Goal: Transaction & Acquisition: Obtain resource

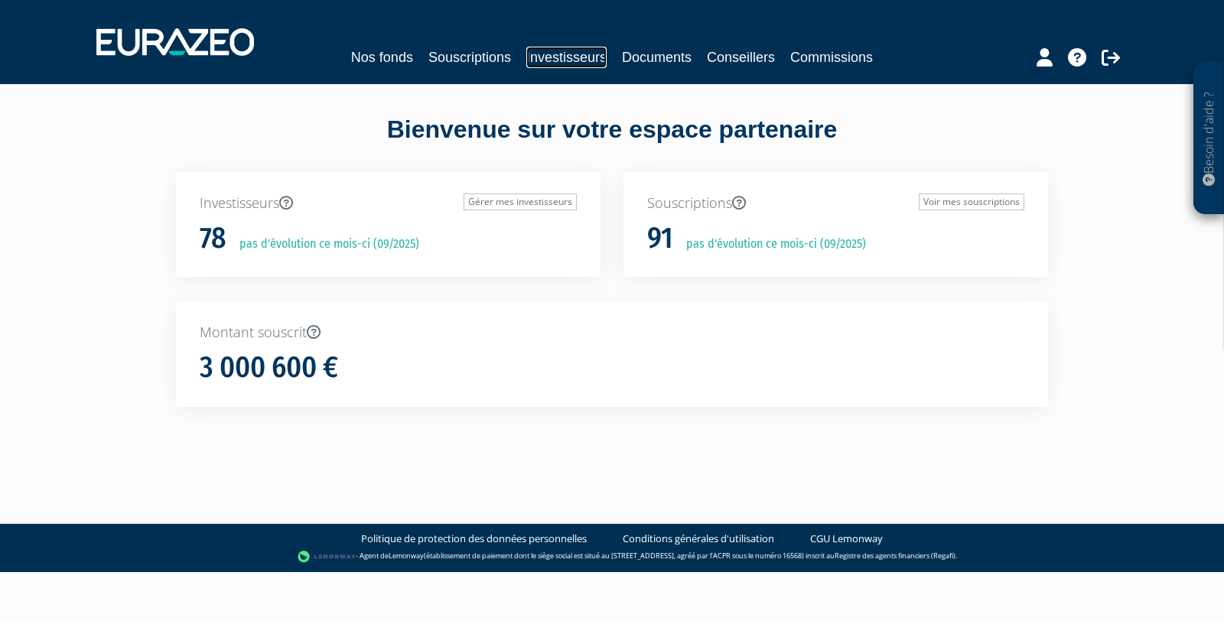
click at [573, 57] on link "Investisseurs" at bounding box center [566, 57] width 80 height 21
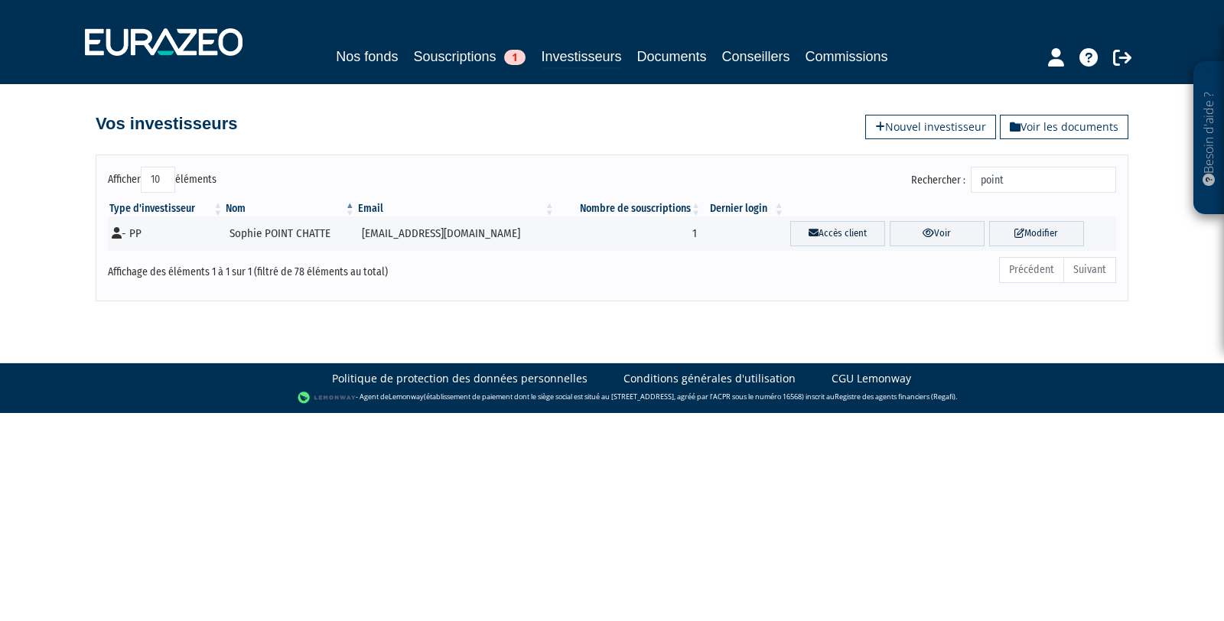
drag, startPoint x: 989, startPoint y: 178, endPoint x: 971, endPoint y: 178, distance: 17.6
click at [971, 178] on label "Rechercher : point" at bounding box center [1013, 180] width 205 height 26
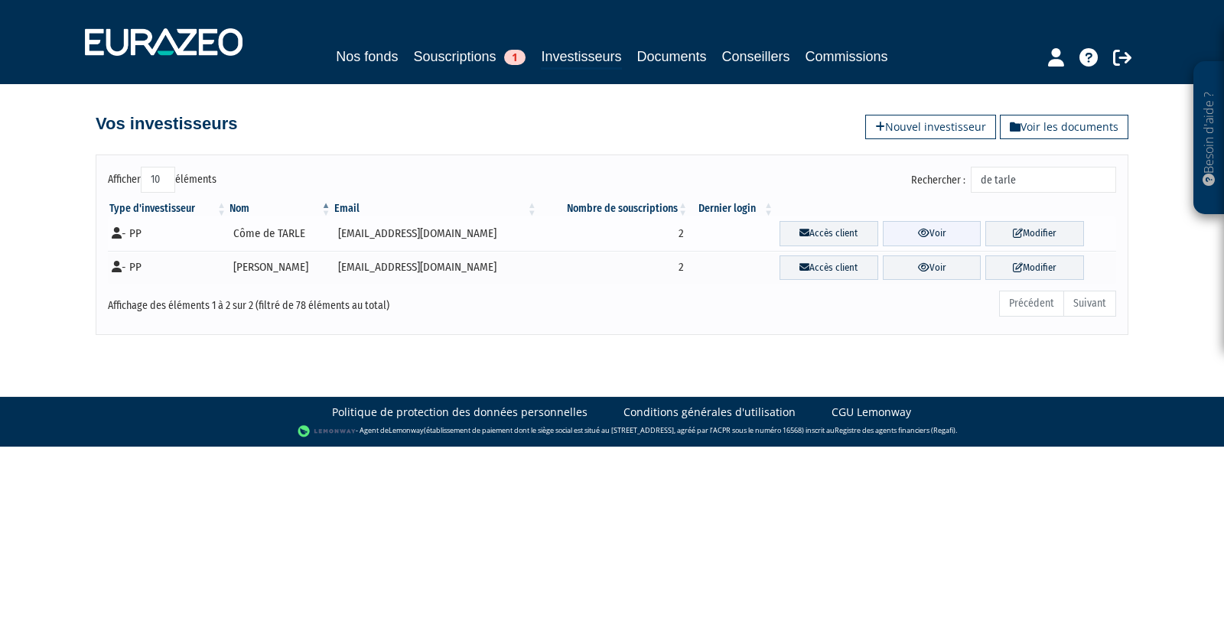
type input "de tarle"
click at [921, 226] on link "Voir" at bounding box center [931, 233] width 99 height 25
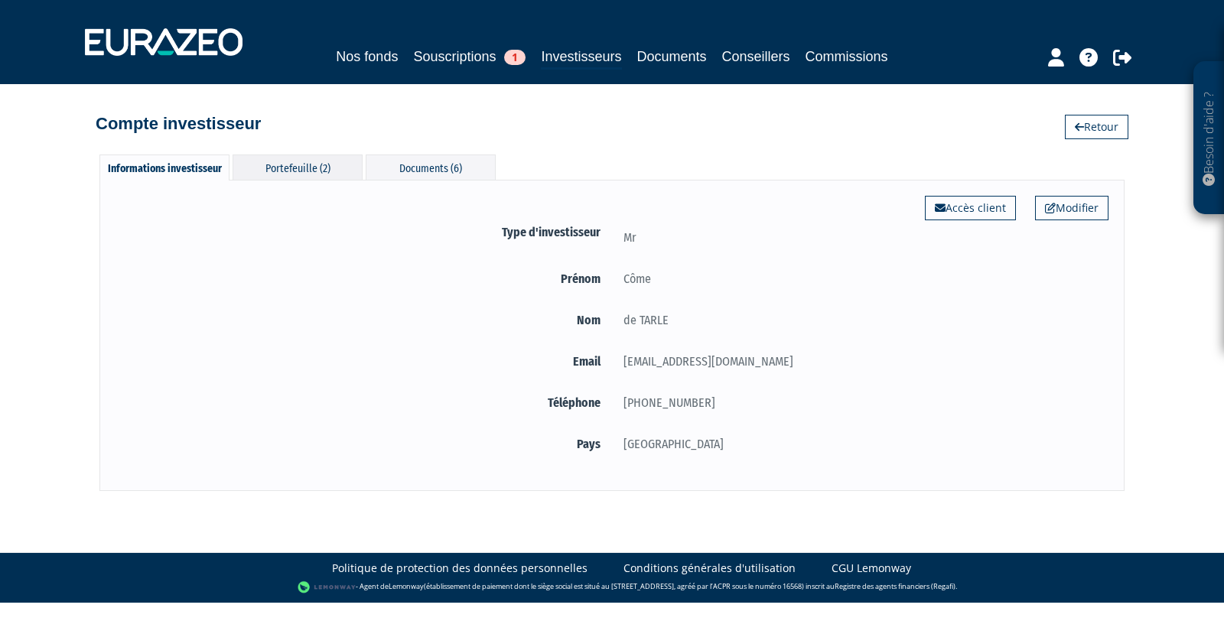
click at [278, 167] on div "Portefeuille (2)" at bounding box center [297, 166] width 130 height 25
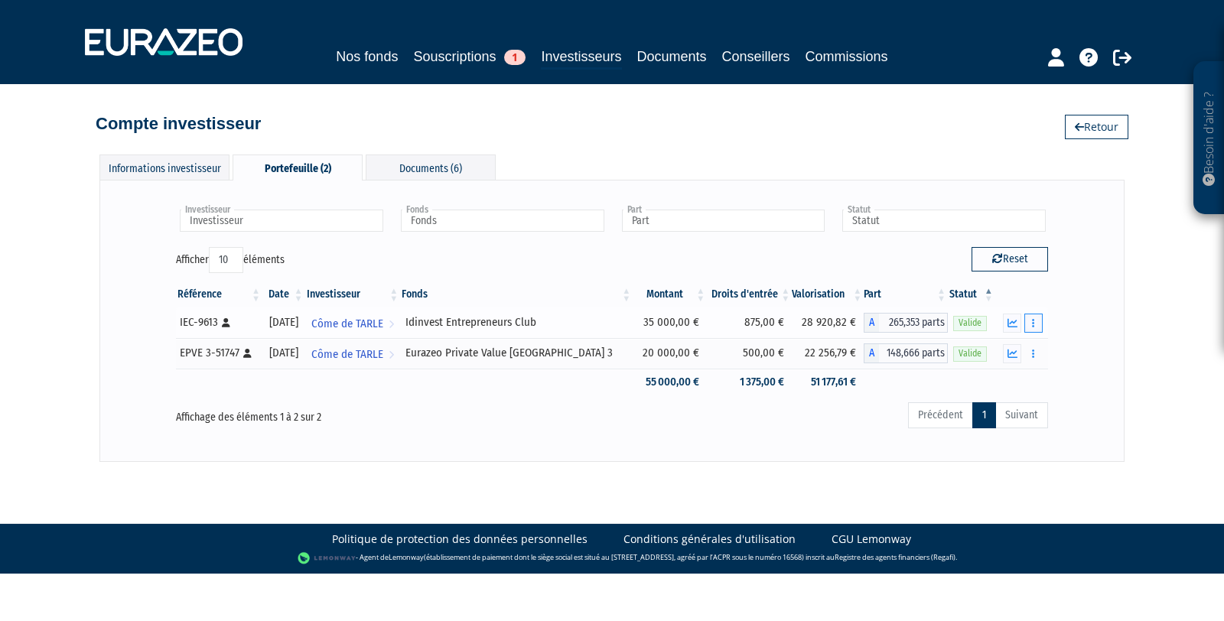
click at [1035, 318] on button "button" at bounding box center [1033, 323] width 18 height 19
click at [1003, 346] on link "Documents" at bounding box center [999, 350] width 76 height 25
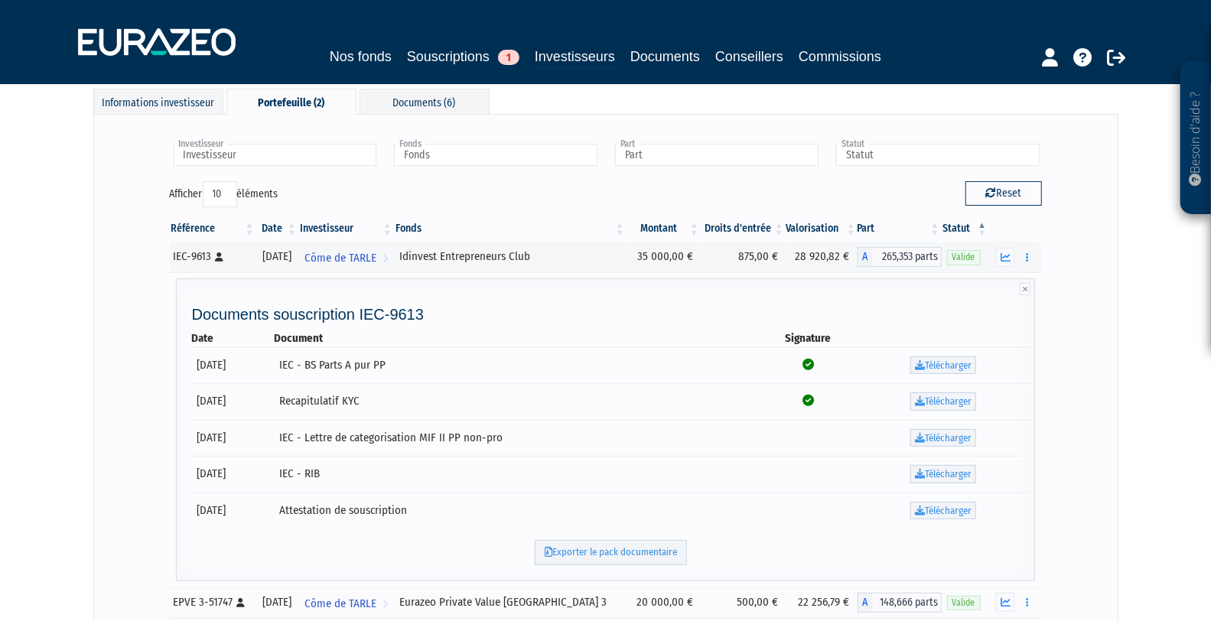
scroll to position [63, 0]
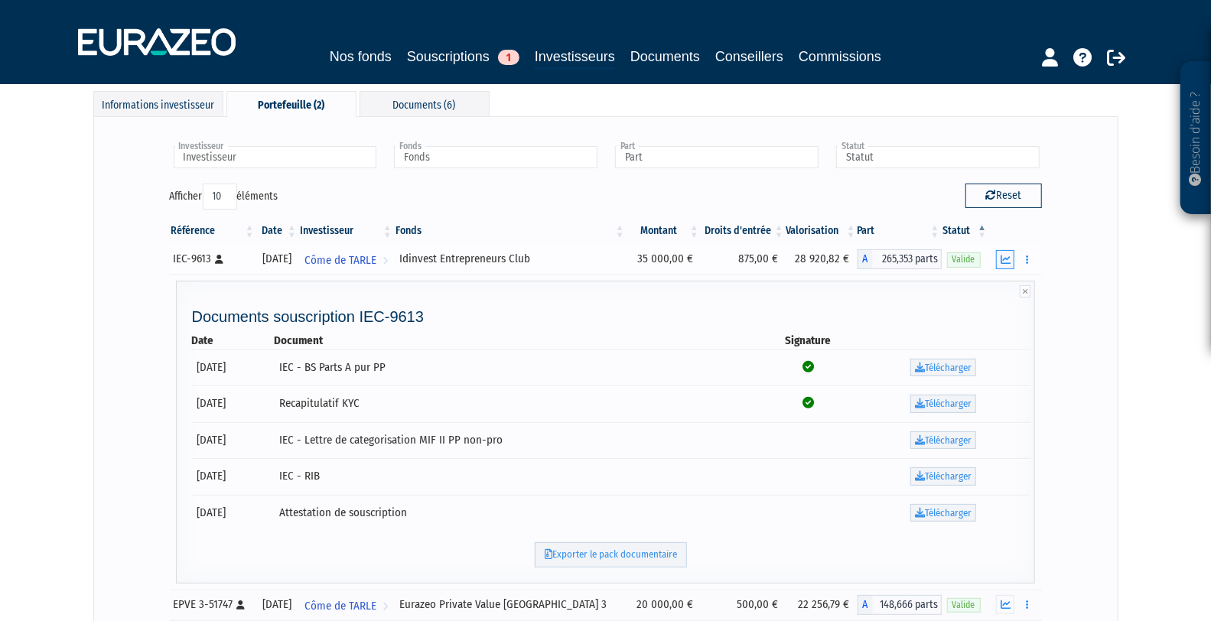
click at [1004, 255] on icon "button" at bounding box center [1005, 260] width 10 height 10
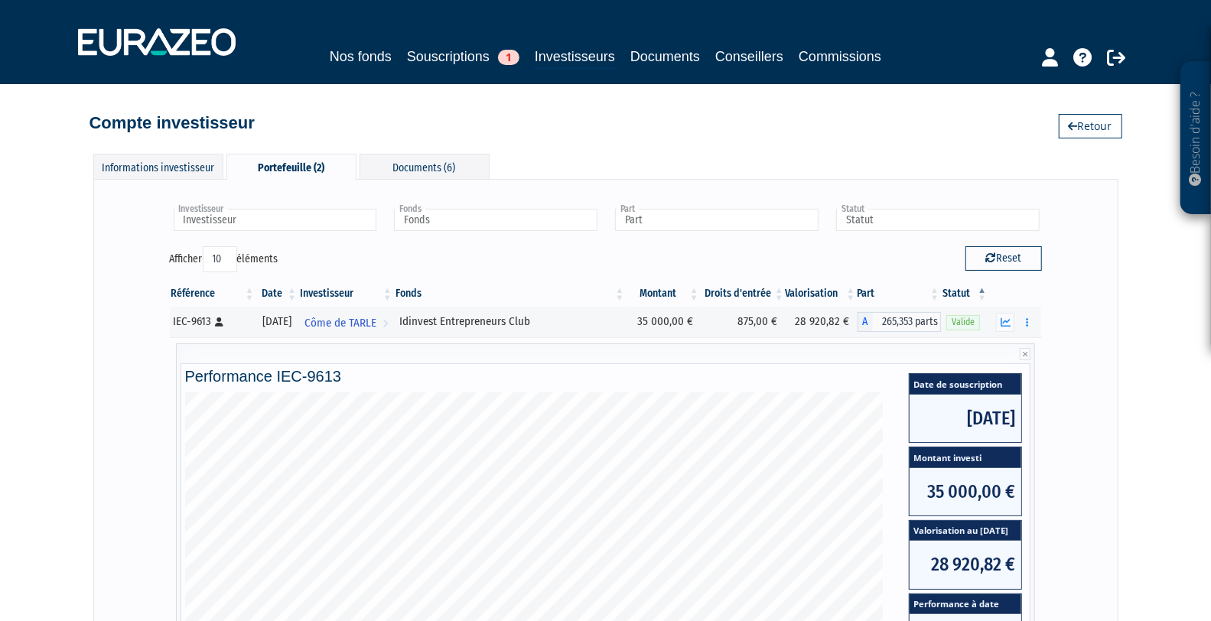
scroll to position [0, 0]
click at [177, 168] on div "Informations investisseur" at bounding box center [158, 166] width 130 height 25
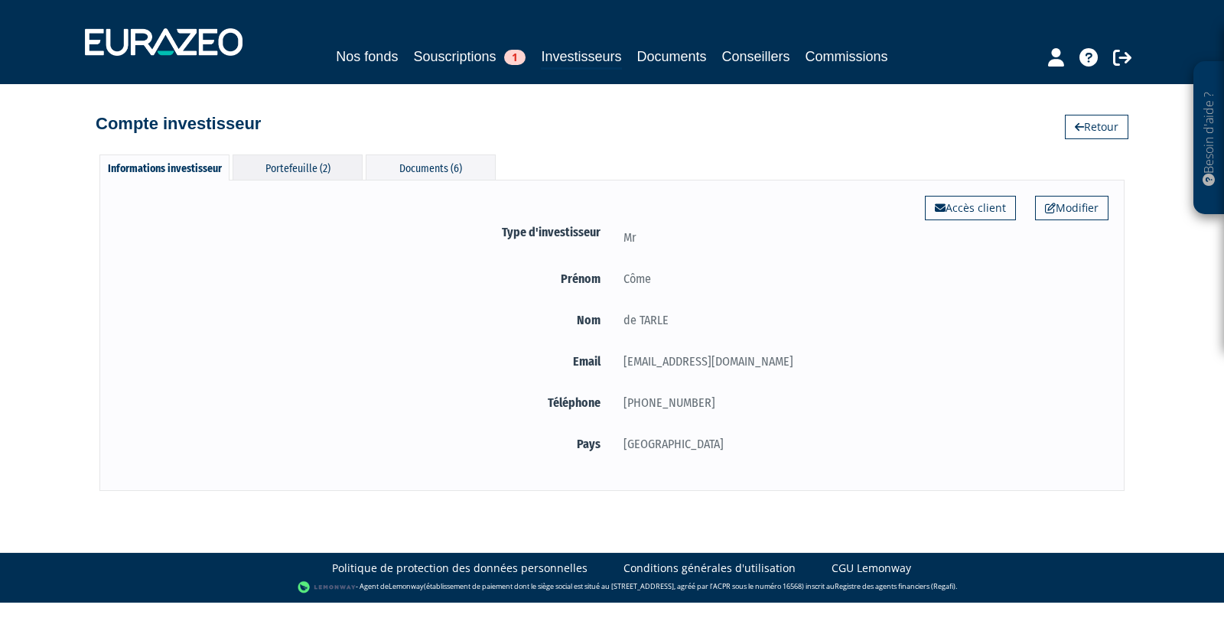
click at [307, 163] on div "Portefeuille (2)" at bounding box center [297, 166] width 130 height 25
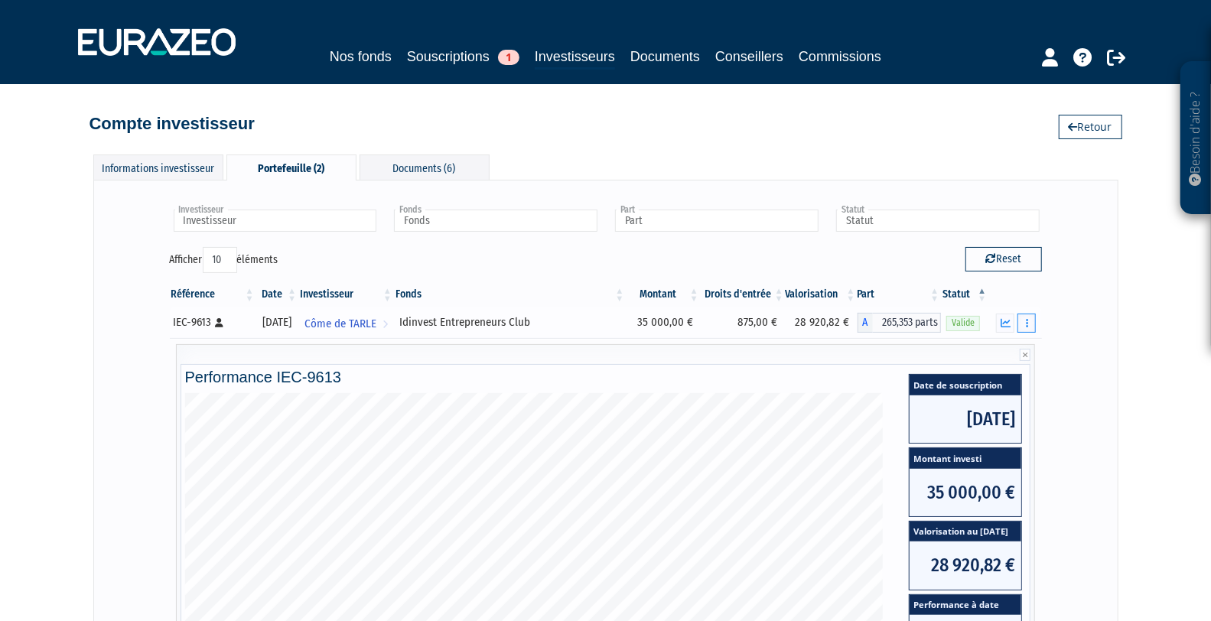
click at [1029, 321] on button "button" at bounding box center [1026, 323] width 18 height 19
click at [1105, 333] on div "Investisseur Côme de TARLE Investisseur Fonds Idinvest Entrepreneurs Club Euraz…" at bounding box center [605, 558] width 1025 height 756
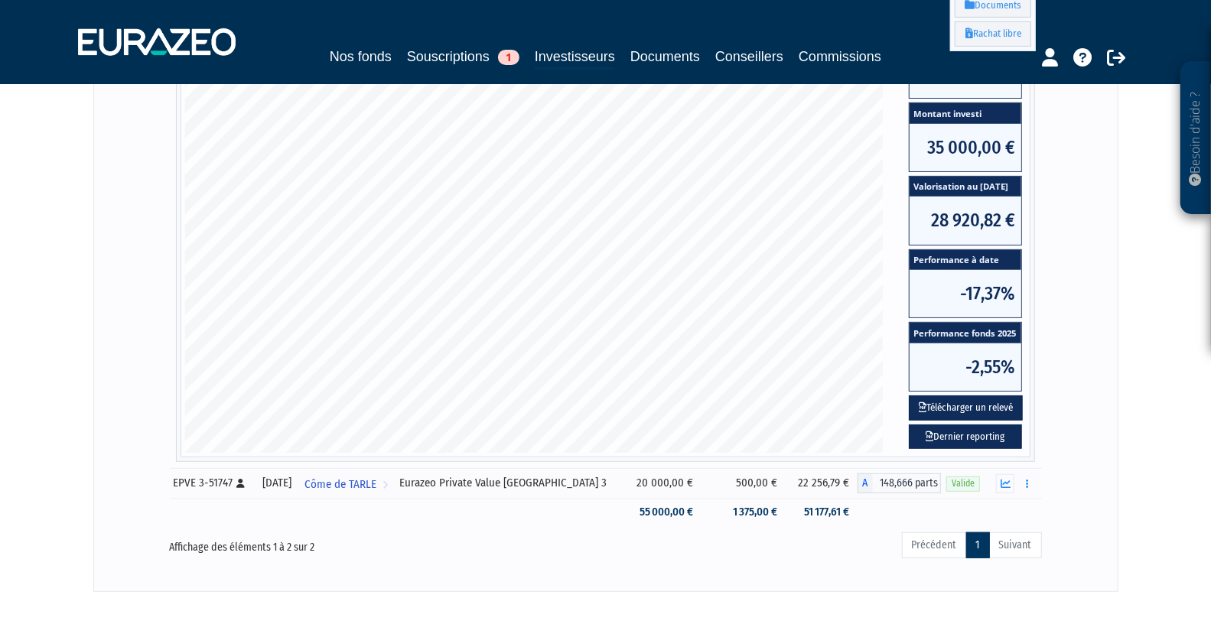
scroll to position [422, 0]
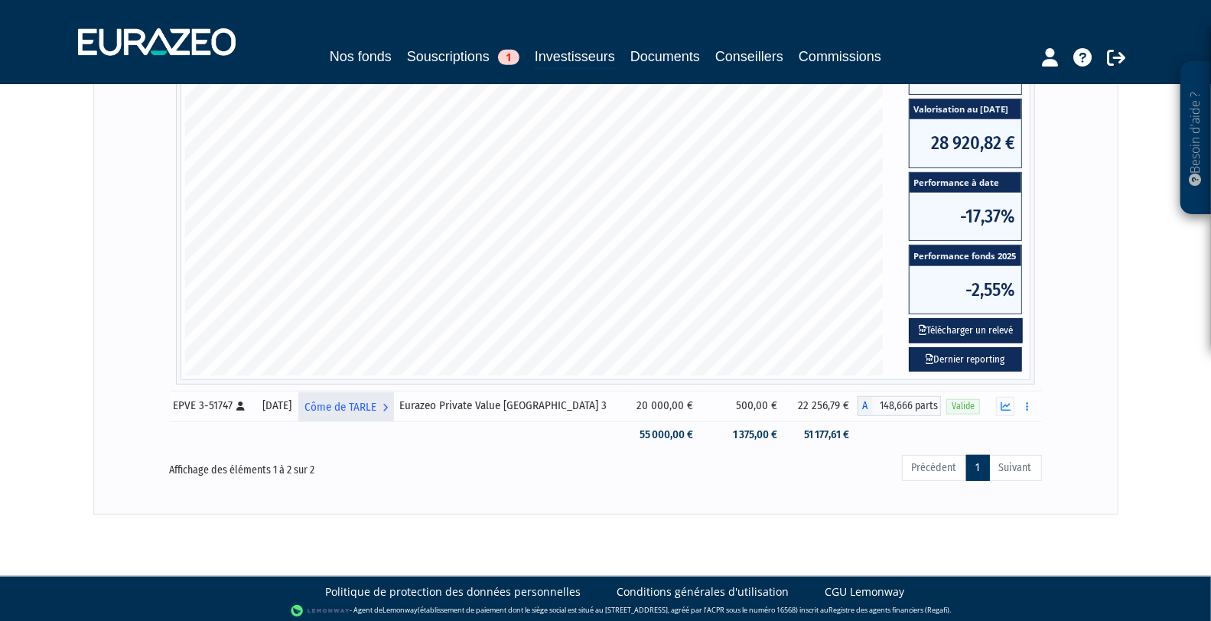
click at [394, 398] on link "Côme de TARLE Voir l'investisseur" at bounding box center [346, 406] width 96 height 31
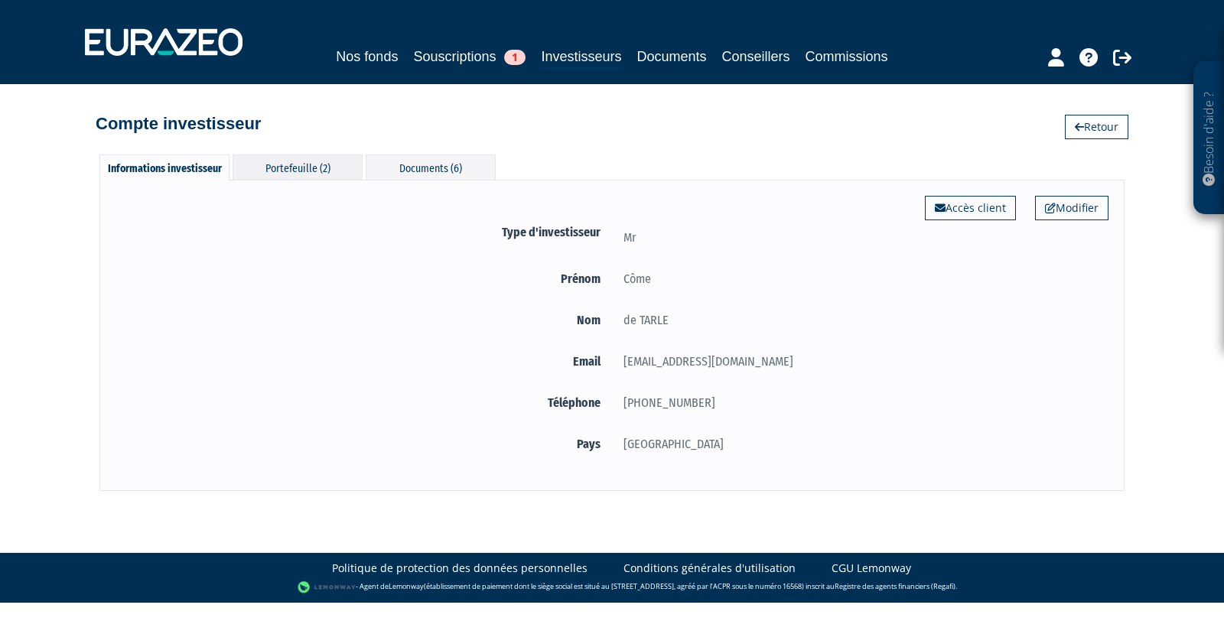
click at [284, 164] on div "Portefeuille (2)" at bounding box center [297, 166] width 130 height 25
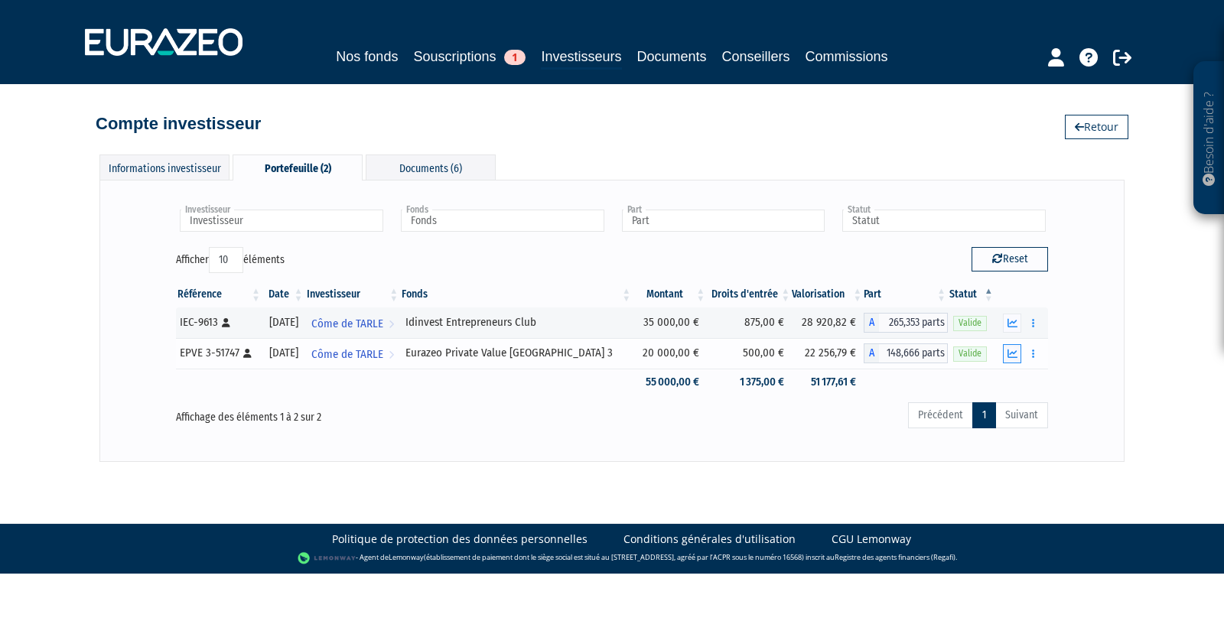
click at [1008, 349] on icon "button" at bounding box center [1012, 354] width 10 height 10
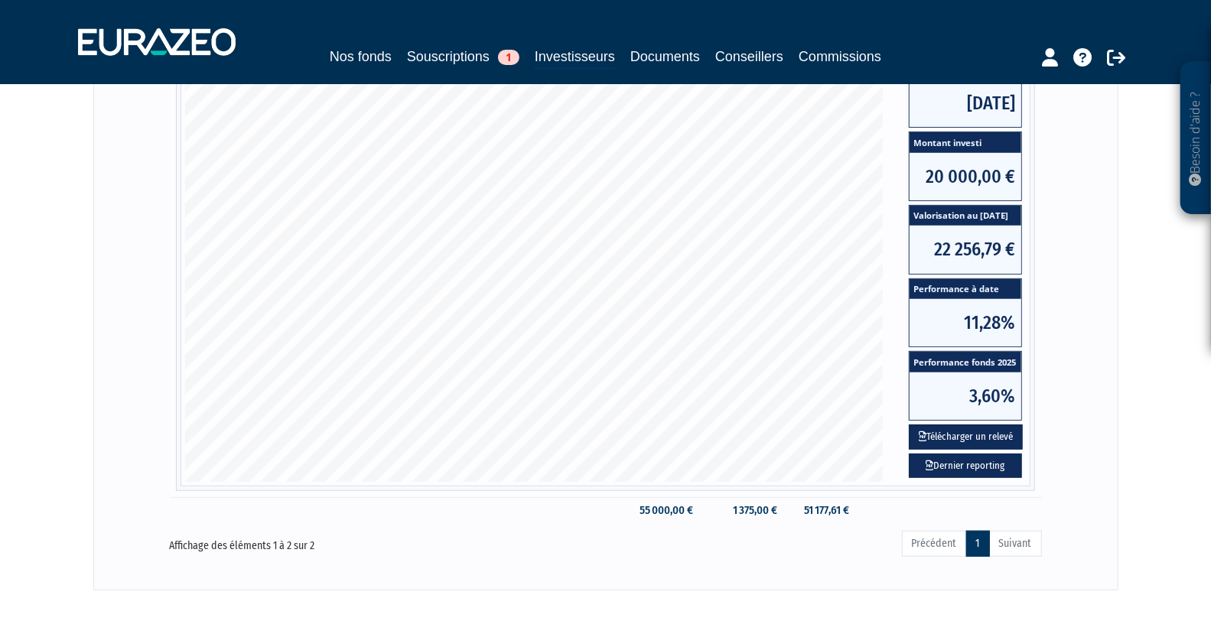
scroll to position [353, 0]
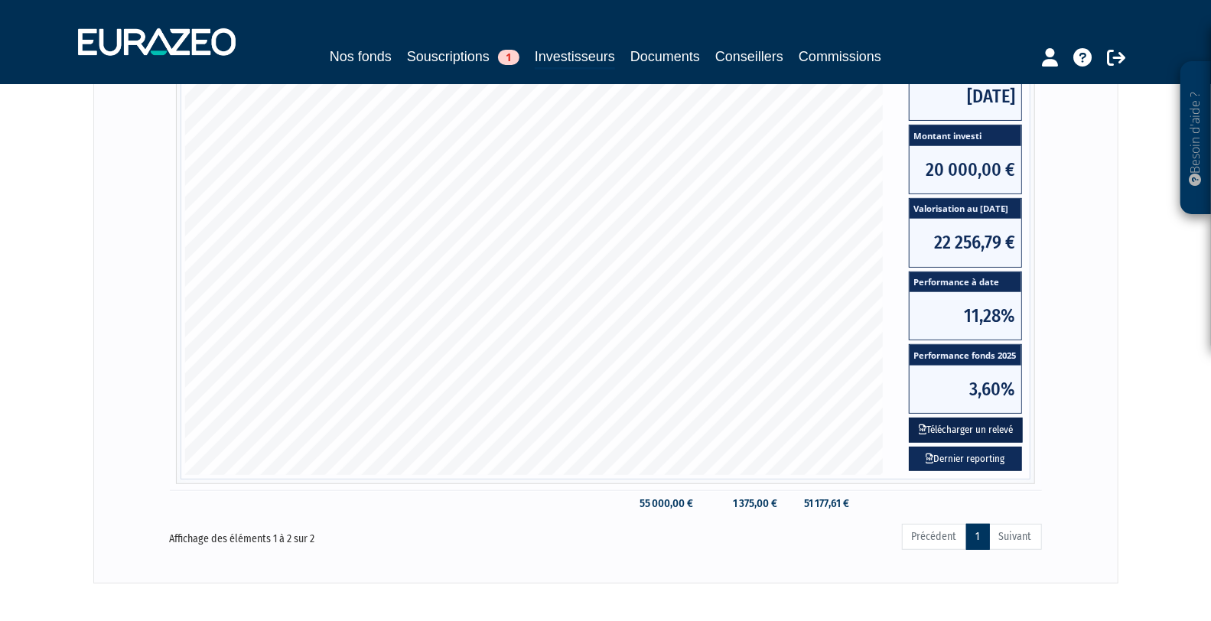
click at [986, 429] on button "Télécharger un relevé" at bounding box center [965, 430] width 114 height 25
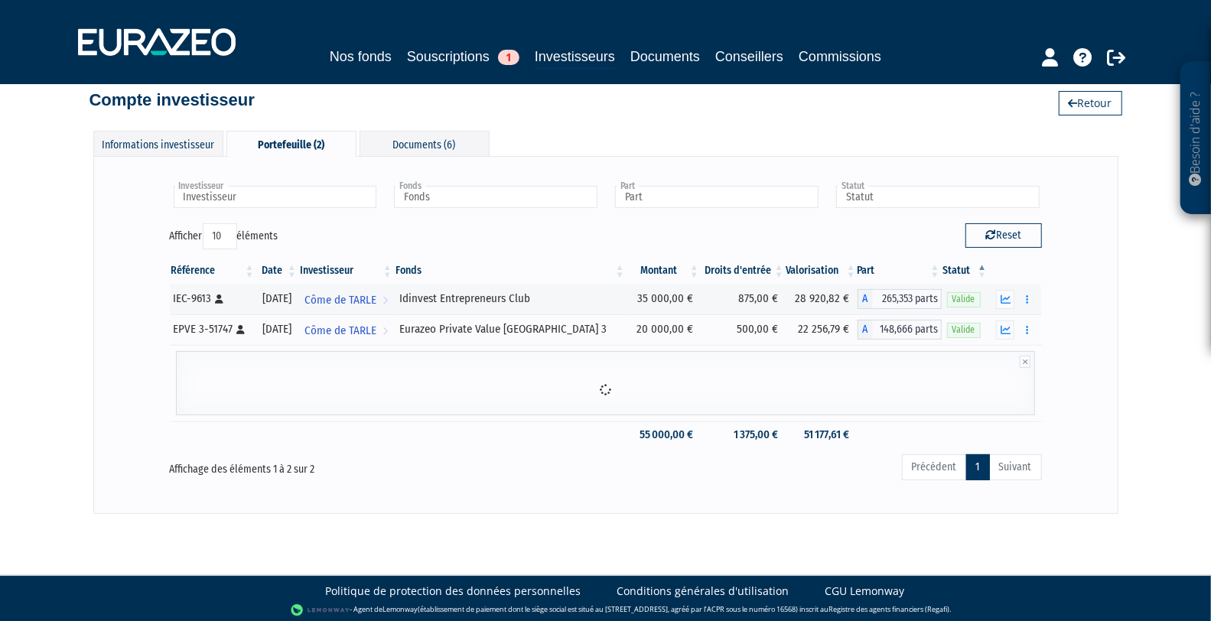
scroll to position [122, 0]
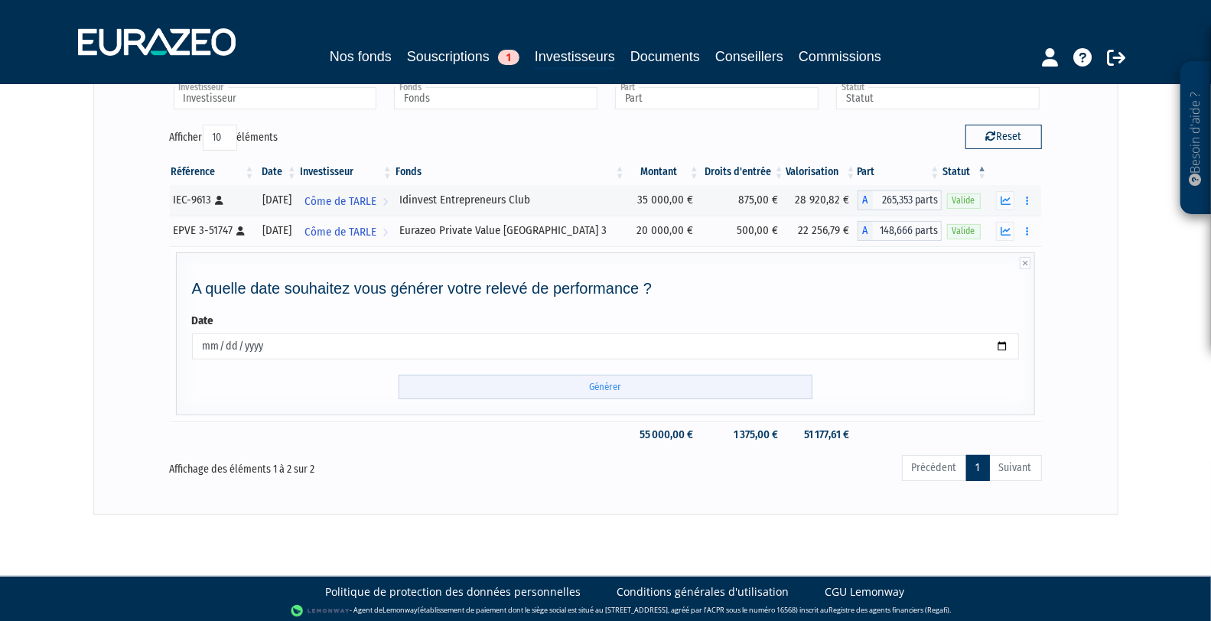
click at [604, 379] on input "Générer" at bounding box center [605, 387] width 414 height 25
click at [1129, 357] on div "Besoin d'aide ? × J'ai besoin d'aide Si vous avez une question à propos du fonc…" at bounding box center [605, 196] width 1211 height 637
click at [1022, 197] on button "button" at bounding box center [1026, 200] width 18 height 19
click at [1009, 197] on icon "button" at bounding box center [1005, 201] width 10 height 10
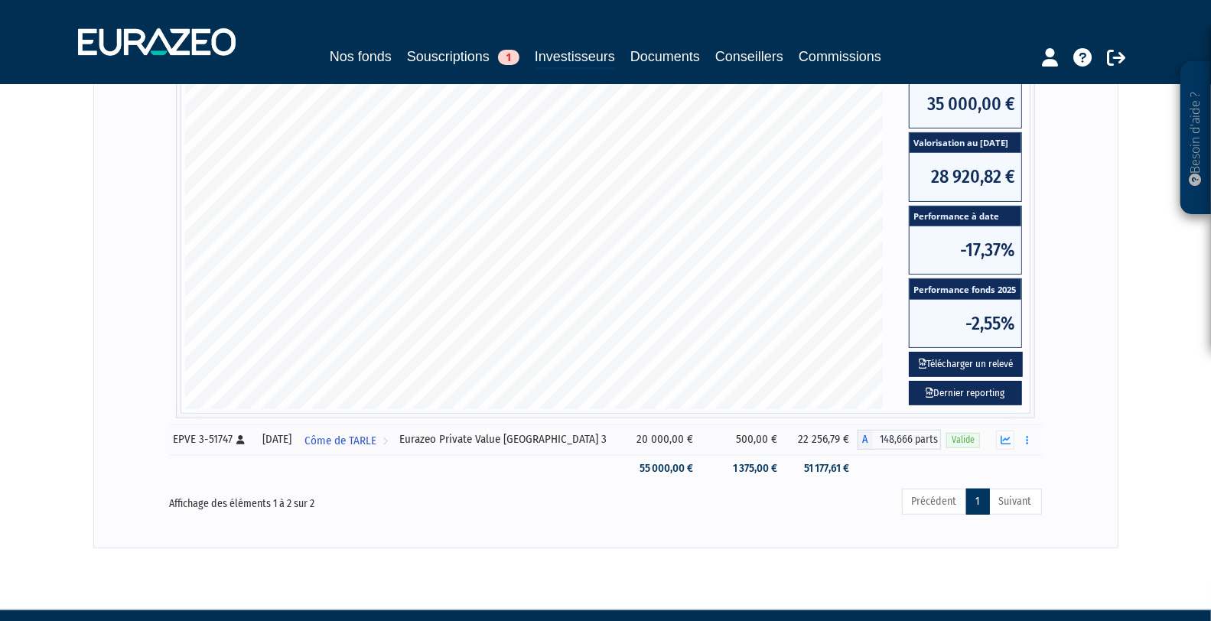
scroll to position [422, 0]
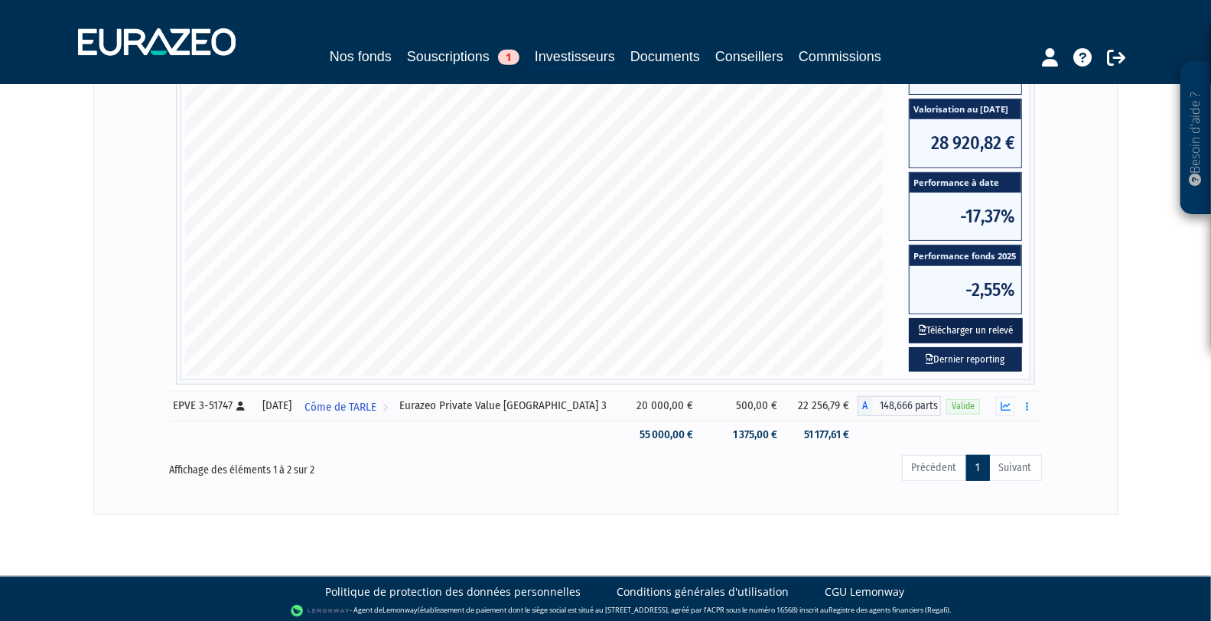
click at [957, 328] on button "Télécharger un relevé" at bounding box center [965, 330] width 114 height 25
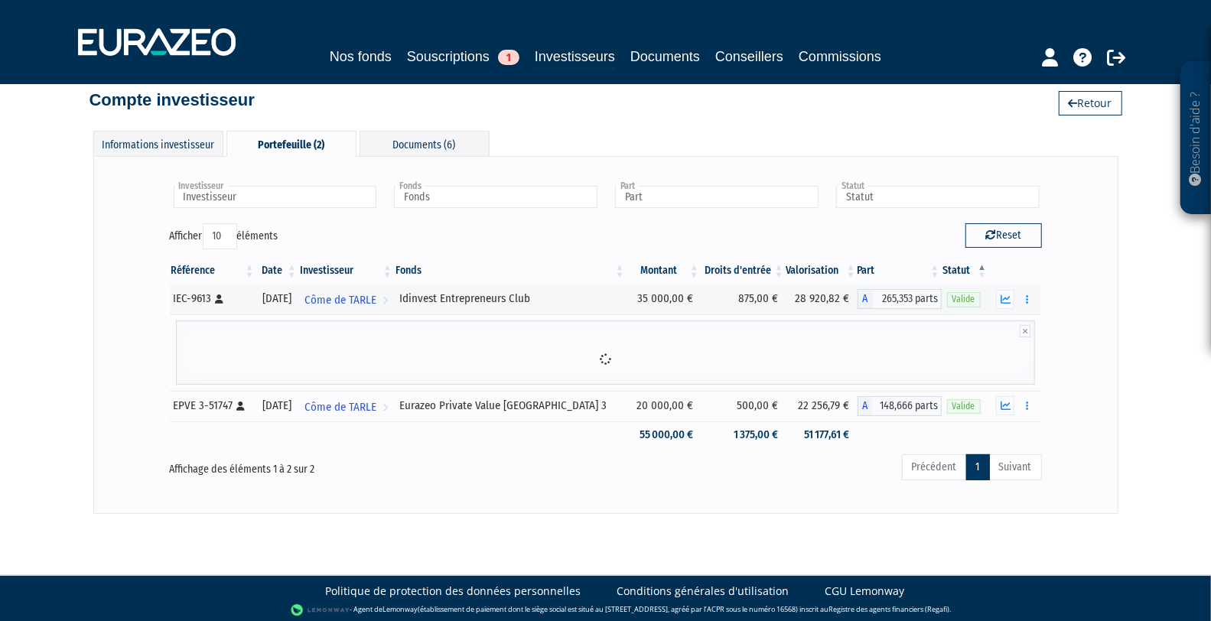
scroll to position [122, 0]
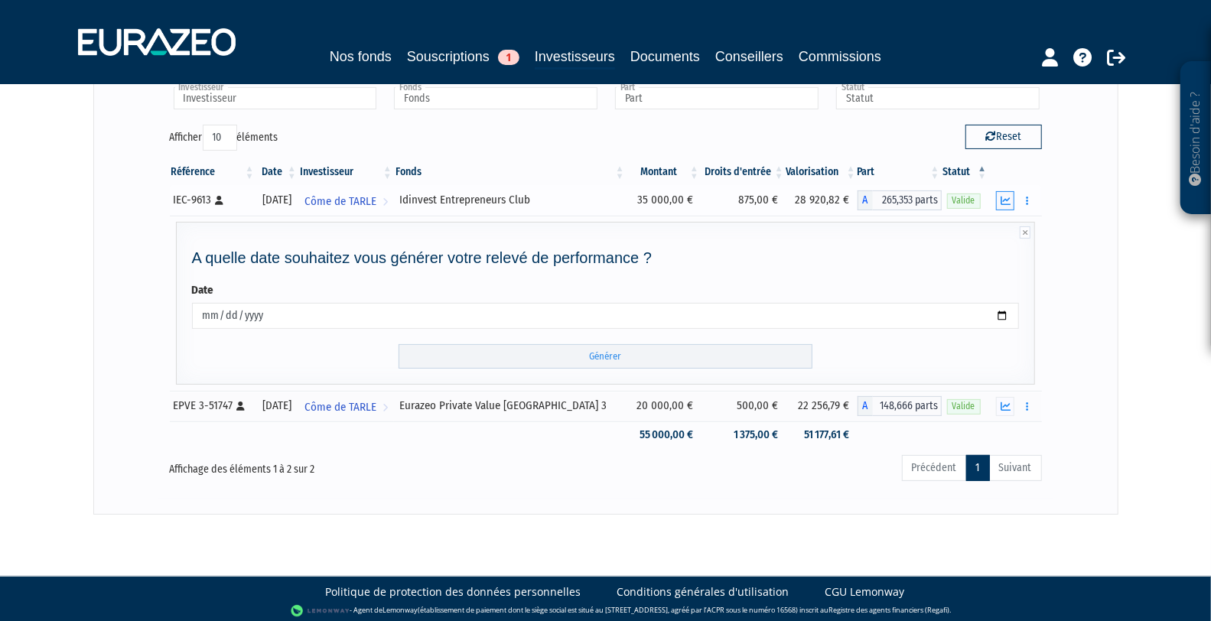
click at [1006, 196] on icon "button" at bounding box center [1005, 201] width 10 height 10
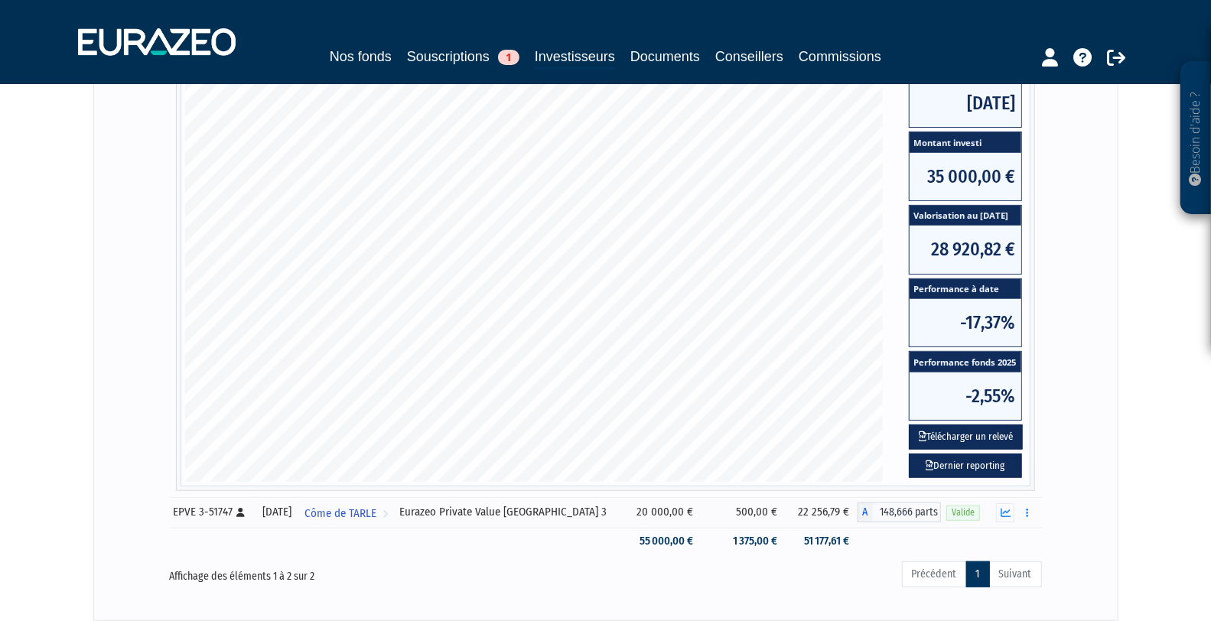
scroll to position [322, 0]
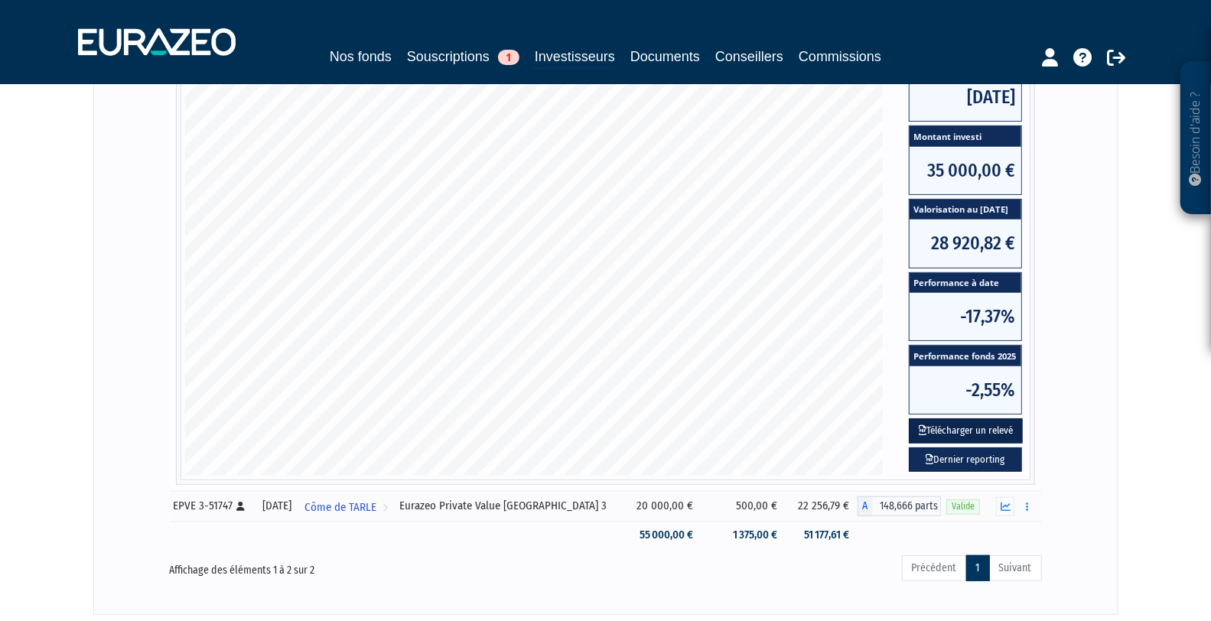
click at [999, 426] on button "Télécharger un relevé" at bounding box center [965, 430] width 114 height 25
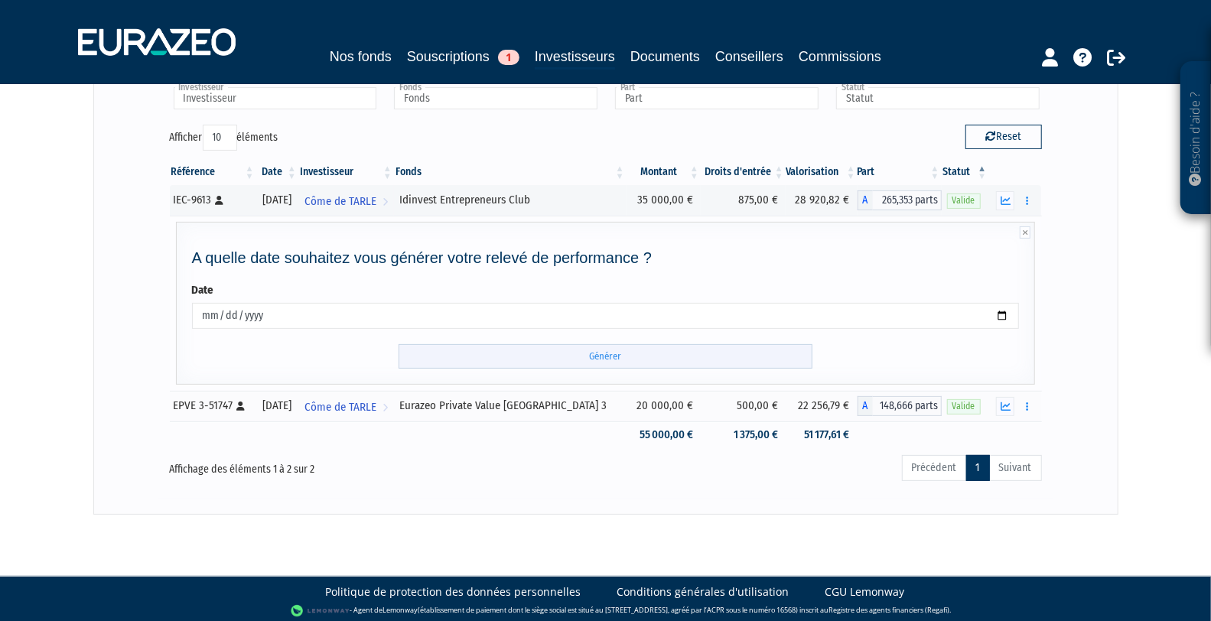
click at [609, 349] on input "Générer" at bounding box center [605, 356] width 414 height 25
